Goal: Task Accomplishment & Management: Manage account settings

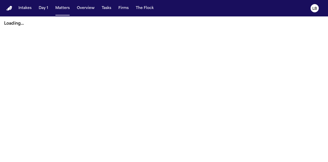
click at [64, 8] on button "Matters" at bounding box center [62, 8] width 18 height 9
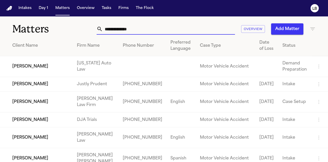
click at [125, 28] on input "text" at bounding box center [169, 28] width 132 height 11
drag, startPoint x: 125, startPoint y: 28, endPoint x: 149, endPoint y: 32, distance: 23.9
click at [125, 28] on input "***" at bounding box center [169, 28] width 132 height 11
click at [149, 32] on input "********" at bounding box center [169, 28] width 132 height 11
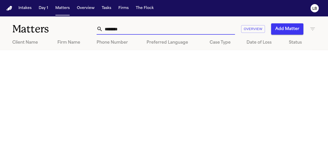
drag, startPoint x: 136, startPoint y: 29, endPoint x: 107, endPoint y: 33, distance: 29.3
click at [107, 33] on input "********" at bounding box center [169, 28] width 132 height 11
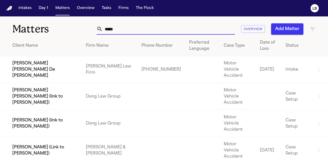
click at [110, 33] on input "*****" at bounding box center [169, 28] width 132 height 11
type input "*****"
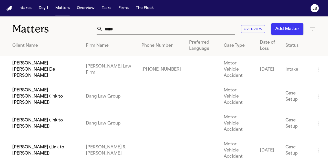
click at [61, 66] on td "[PERSON_NAME] [PERSON_NAME] De [PERSON_NAME]" at bounding box center [41, 69] width 82 height 27
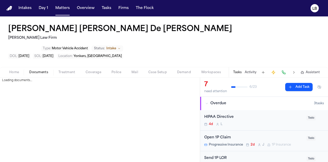
click at [44, 70] on span "Documents" at bounding box center [38, 72] width 19 height 4
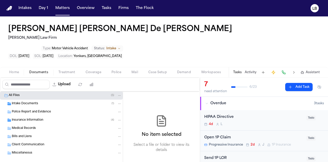
click at [27, 102] on span "Intake Documents" at bounding box center [25, 104] width 26 height 4
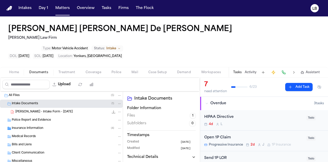
click at [43, 108] on div "J. De Leon - Intake Form - 8.14.25 20.9 KB • PDF" at bounding box center [61, 112] width 123 height 8
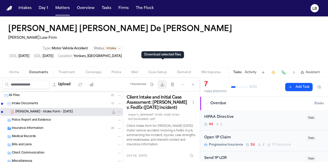
click at [164, 82] on icon "button" at bounding box center [162, 84] width 4 height 4
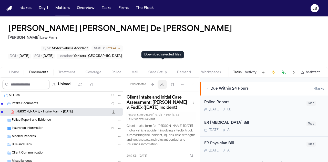
click at [162, 82] on icon "button" at bounding box center [162, 84] width 4 height 4
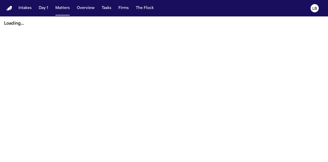
click at [60, 7] on button "Matters" at bounding box center [62, 8] width 18 height 9
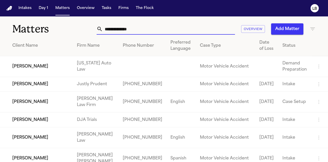
click at [111, 30] on input "text" at bounding box center [169, 28] width 132 height 11
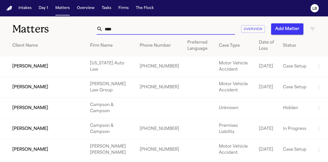
type input "****"
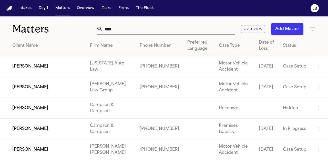
click at [51, 149] on td "[PERSON_NAME]" at bounding box center [43, 149] width 86 height 21
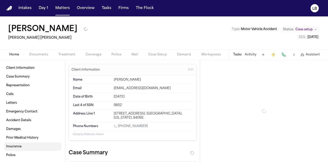
click at [51, 149] on link "Insurance" at bounding box center [32, 146] width 57 height 8
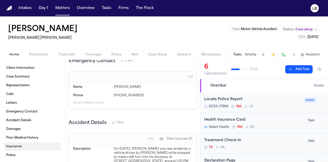
scroll to position [593, 0]
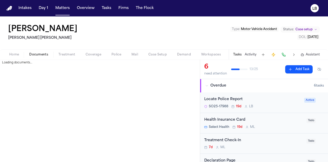
click at [36, 53] on span "Documents" at bounding box center [38, 55] width 19 height 4
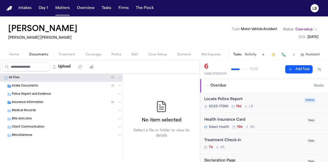
click at [33, 86] on span "Intake Documents" at bounding box center [25, 86] width 26 height 4
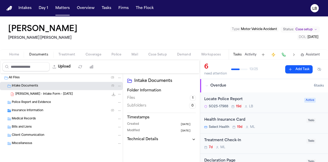
click at [41, 102] on span "Police Report and Evidence" at bounding box center [31, 102] width 39 height 4
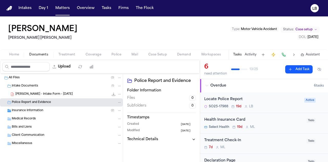
click at [65, 67] on button "Upload" at bounding box center [62, 66] width 24 height 9
select select "**********"
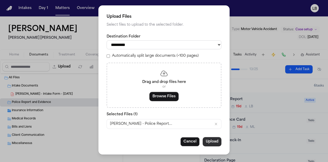
click at [213, 139] on button "Upload" at bounding box center [212, 141] width 19 height 9
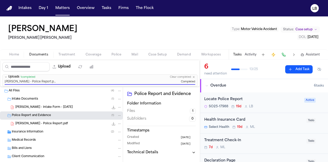
click at [251, 96] on div "Locate Police Report" at bounding box center [252, 99] width 97 height 6
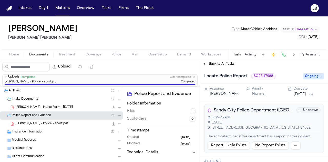
click at [320, 76] on span "Ongoing" at bounding box center [313, 76] width 21 height 6
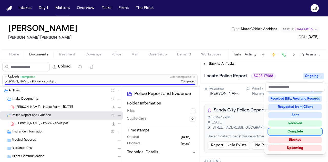
click at [303, 131] on div "Complete" at bounding box center [295, 131] width 54 height 6
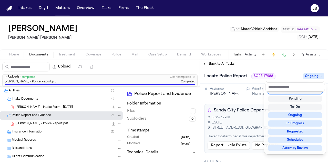
scroll to position [2, 0]
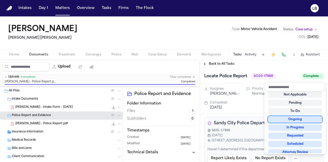
click at [249, 53] on div "Michael Shoop Steele Adams Hosman Type : Motor Vehicle Accident Status: Case se…" at bounding box center [164, 88] width 328 height 145
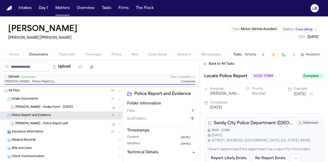
click at [249, 53] on button "Activity" at bounding box center [251, 55] width 12 height 4
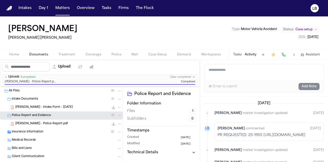
click at [227, 74] on textarea "Add a note to this matter" at bounding box center [264, 72] width 119 height 16
type textarea "**********"
click at [304, 90] on div "⌘+Enter to submit Add Note" at bounding box center [264, 86] width 119 height 12
click at [305, 84] on button "Add Note" at bounding box center [309, 86] width 21 height 7
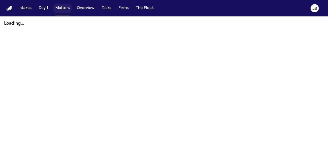
click at [68, 6] on button "Matters" at bounding box center [62, 8] width 18 height 9
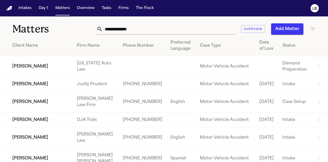
click at [106, 28] on input "text" at bounding box center [169, 28] width 132 height 11
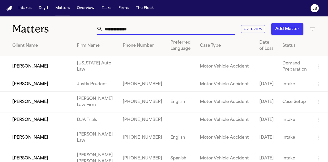
paste input "**********"
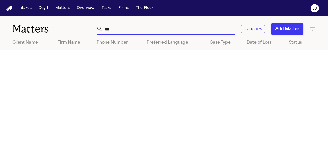
type input "*"
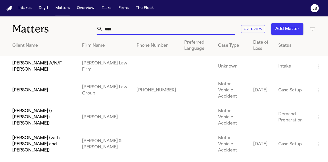
type input "****"
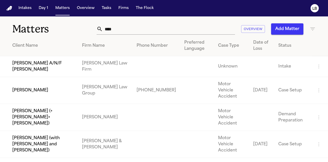
click at [33, 86] on td "[PERSON_NAME]" at bounding box center [39, 90] width 78 height 27
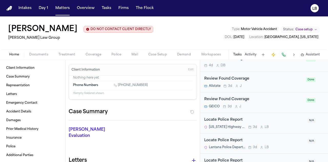
scroll to position [471, 0]
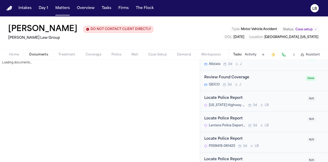
click at [41, 53] on span "Documents" at bounding box center [38, 55] width 19 height 4
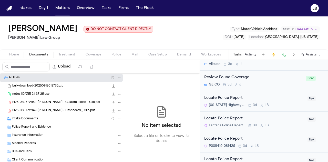
click at [49, 92] on span "notes [DATE] 21-37-25.csv" at bounding box center [30, 94] width 37 height 4
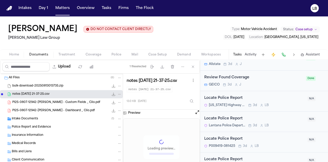
scroll to position [479, 0]
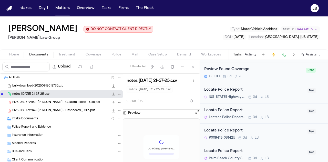
click at [37, 95] on span "notes [DATE] 21-37-25.csv" at bounding box center [30, 94] width 37 height 4
click at [32, 117] on span "Intake Documents" at bounding box center [25, 119] width 26 height 4
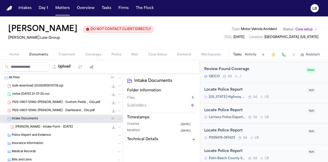
click at [71, 125] on div "[PERSON_NAME] - Intake Form - [DATE] 1.6 MB • PDF" at bounding box center [68, 126] width 106 height 5
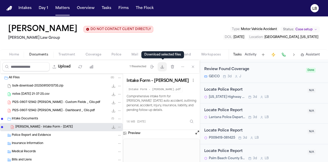
click at [164, 64] on button "Download files" at bounding box center [162, 66] width 9 height 9
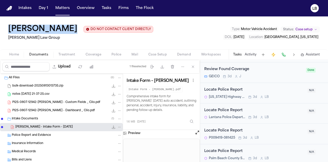
drag, startPoint x: 75, startPoint y: 29, endPoint x: 5, endPoint y: 23, distance: 70.2
click at [5, 23] on div "[PERSON_NAME] DO NOT CONTACT CLIENT DIRECTLY DO NOT CONTACT [PERSON_NAME] Law G…" at bounding box center [164, 32] width 328 height 33
copy div "[PERSON_NAME]"
click at [4, 23] on div "[PERSON_NAME] DO NOT CONTACT CLIENT DIRECTLY DO NOT CONTACT [PERSON_NAME] Law G…" at bounding box center [164, 32] width 328 height 33
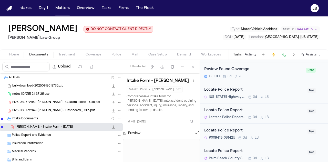
drag, startPoint x: 4, startPoint y: 23, endPoint x: 60, endPoint y: 31, distance: 56.9
click at [60, 31] on div "[PERSON_NAME] DO NOT CONTACT CLIENT DIRECTLY DO NOT CONTACT [PERSON_NAME] Law G…" at bounding box center [164, 32] width 328 height 33
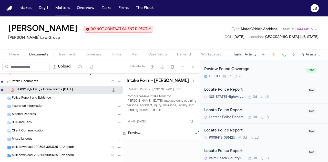
scroll to position [37, 0]
click at [164, 67] on icon "button" at bounding box center [162, 67] width 4 height 4
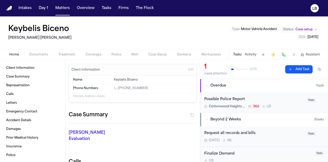
click at [250, 51] on div "Tasks Activity Assistant" at bounding box center [276, 54] width 95 height 10
click at [251, 53] on button "Activity" at bounding box center [251, 55] width 12 height 4
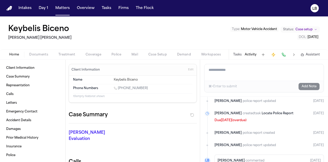
scroll to position [88, 0]
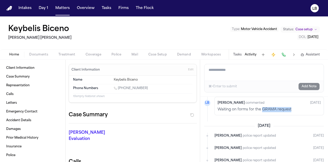
drag, startPoint x: 262, startPoint y: 109, endPoint x: 305, endPoint y: 108, distance: 43.3
click at [305, 108] on p "Waiting on forms for the GRAMA request" at bounding box center [269, 109] width 103 height 5
copy p "GRAMA request"
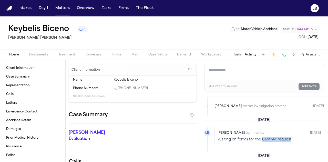
scroll to position [109, 0]
click at [107, 7] on button "Tasks" at bounding box center [107, 8] width 14 height 9
